Goal: Entertainment & Leisure: Consume media (video, audio)

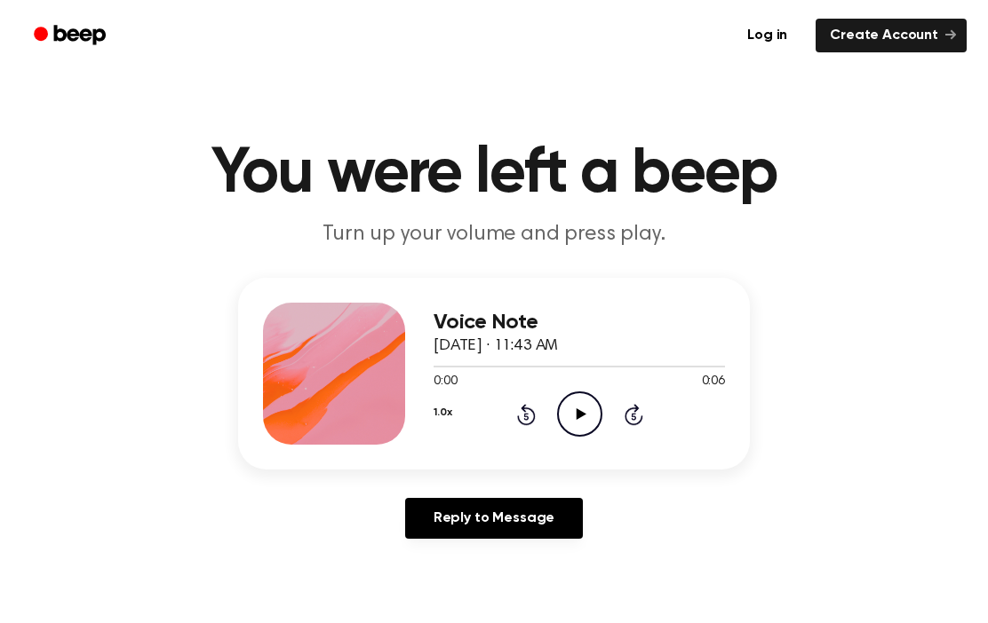
click at [583, 414] on icon at bounding box center [580, 415] width 10 height 12
click at [583, 415] on icon at bounding box center [580, 415] width 10 height 12
click at [581, 408] on icon "Play Audio" at bounding box center [579, 414] width 45 height 45
click at [583, 417] on icon "Play Audio" at bounding box center [579, 414] width 45 height 45
click at [581, 418] on icon "Play Audio" at bounding box center [579, 414] width 45 height 45
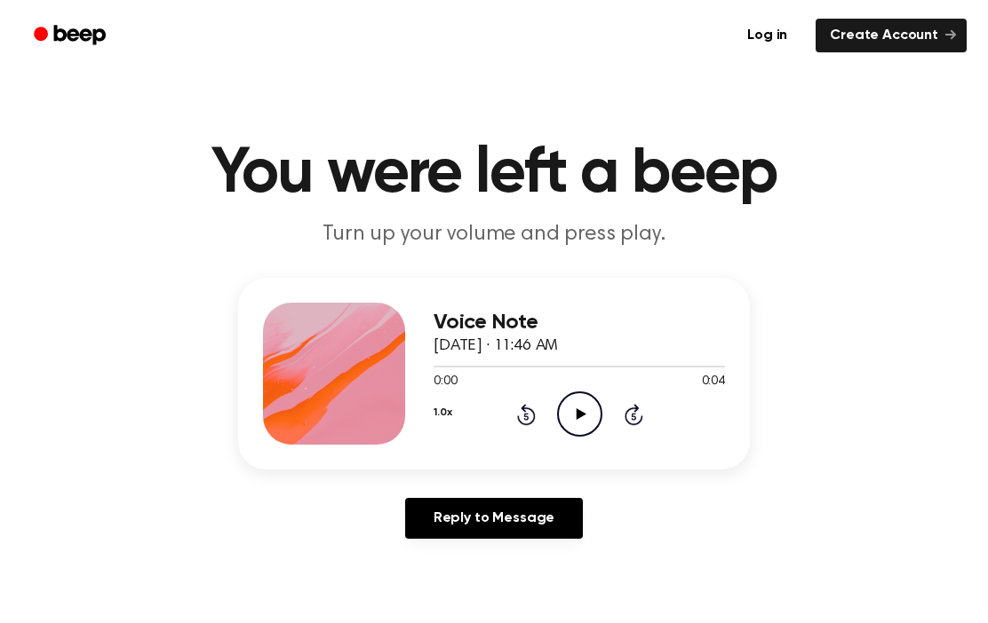
click at [575, 408] on icon "Play Audio" at bounding box center [579, 414] width 45 height 45
click at [584, 410] on icon "Play Audio" at bounding box center [579, 414] width 45 height 45
click at [583, 417] on icon "Play Audio" at bounding box center [579, 414] width 45 height 45
click at [584, 416] on icon "Play Audio" at bounding box center [579, 414] width 45 height 45
click at [583, 418] on icon "Play Audio" at bounding box center [579, 414] width 45 height 45
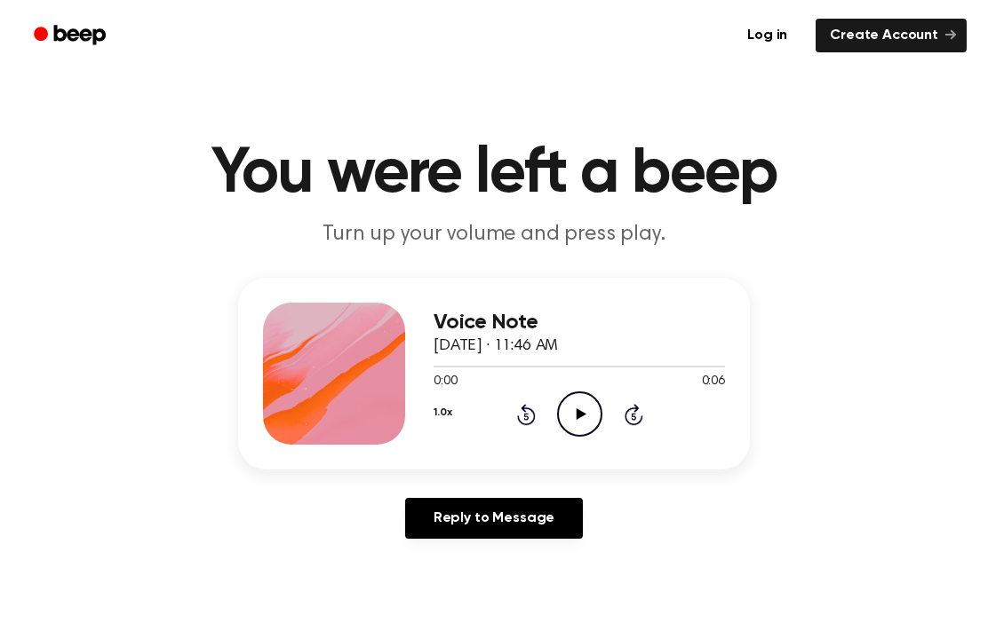
click at [581, 415] on icon at bounding box center [580, 415] width 10 height 12
click at [583, 411] on icon "Play Audio" at bounding box center [579, 414] width 45 height 45
click at [582, 409] on icon "Play Audio" at bounding box center [579, 414] width 45 height 45
click at [589, 410] on icon "Play Audio" at bounding box center [579, 414] width 45 height 45
click at [583, 420] on icon "Play Audio" at bounding box center [579, 414] width 45 height 45
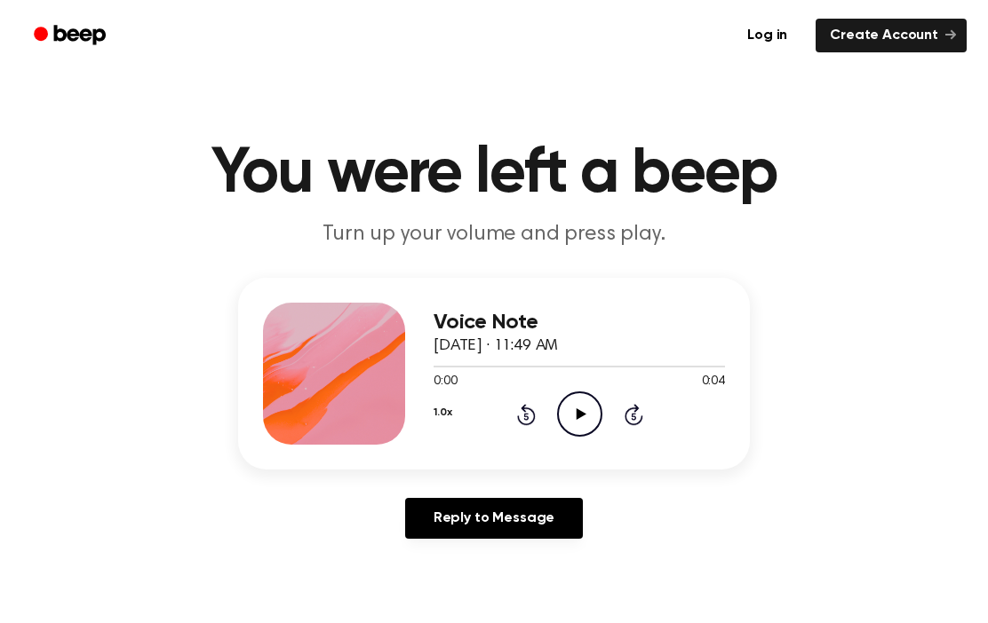
click at [579, 418] on icon "Play Audio" at bounding box center [579, 414] width 45 height 45
click at [583, 425] on icon "Play Audio" at bounding box center [579, 414] width 45 height 45
click at [577, 425] on icon "Play Audio" at bounding box center [579, 414] width 45 height 45
